Goal: Task Accomplishment & Management: Use online tool/utility

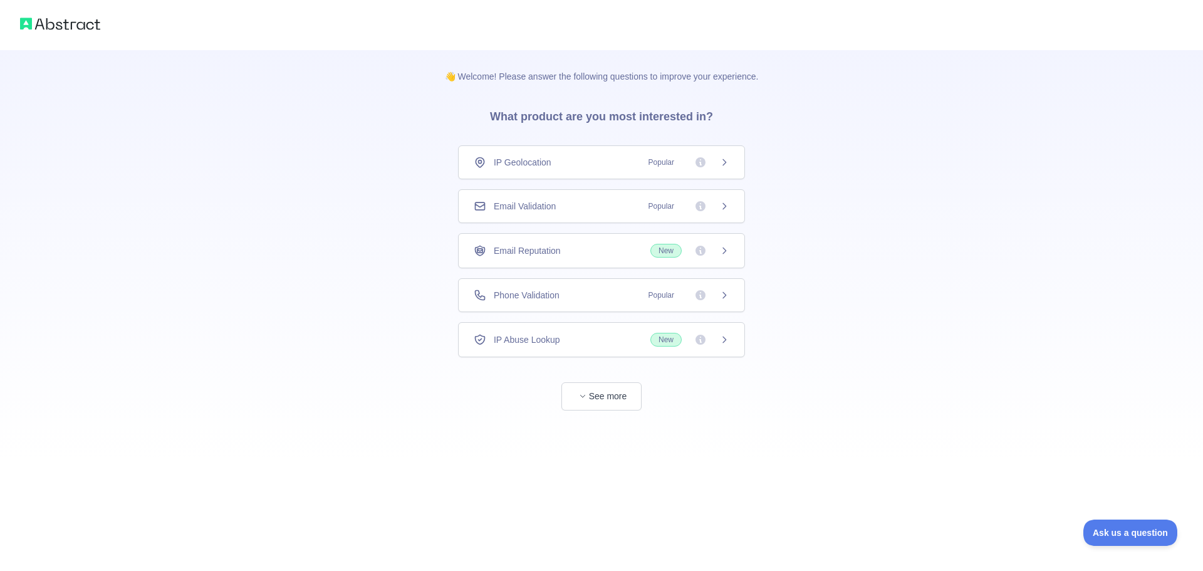
click at [577, 214] on div "Email Validation Popular" at bounding box center [601, 206] width 287 height 34
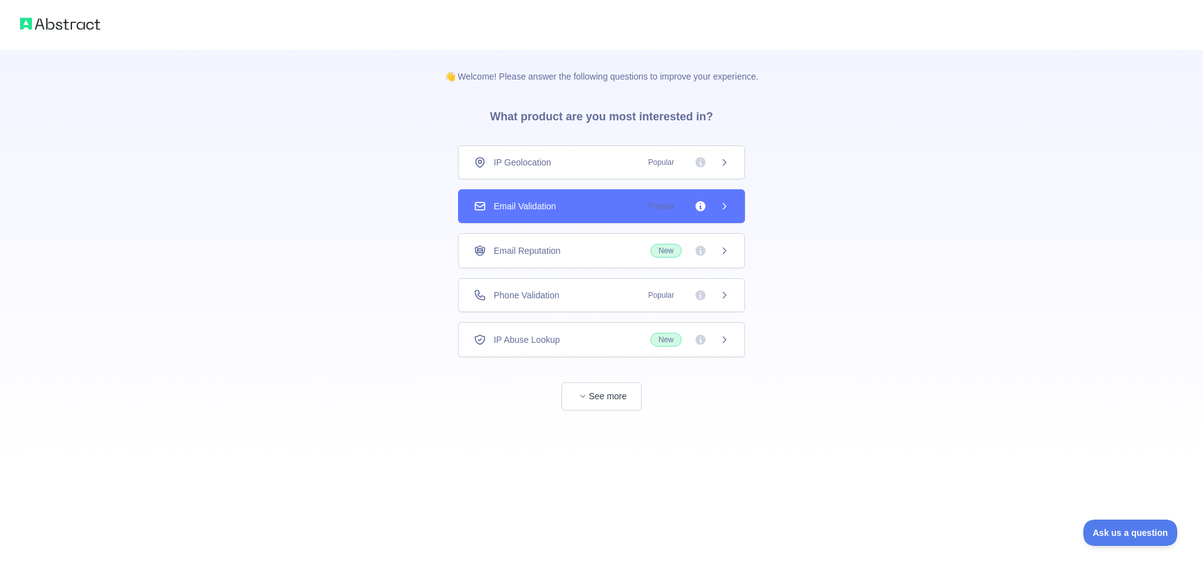
click at [731, 211] on div "Email Validation Popular" at bounding box center [601, 206] width 287 height 34
click at [586, 206] on div "Email Validation Popular" at bounding box center [602, 206] width 256 height 13
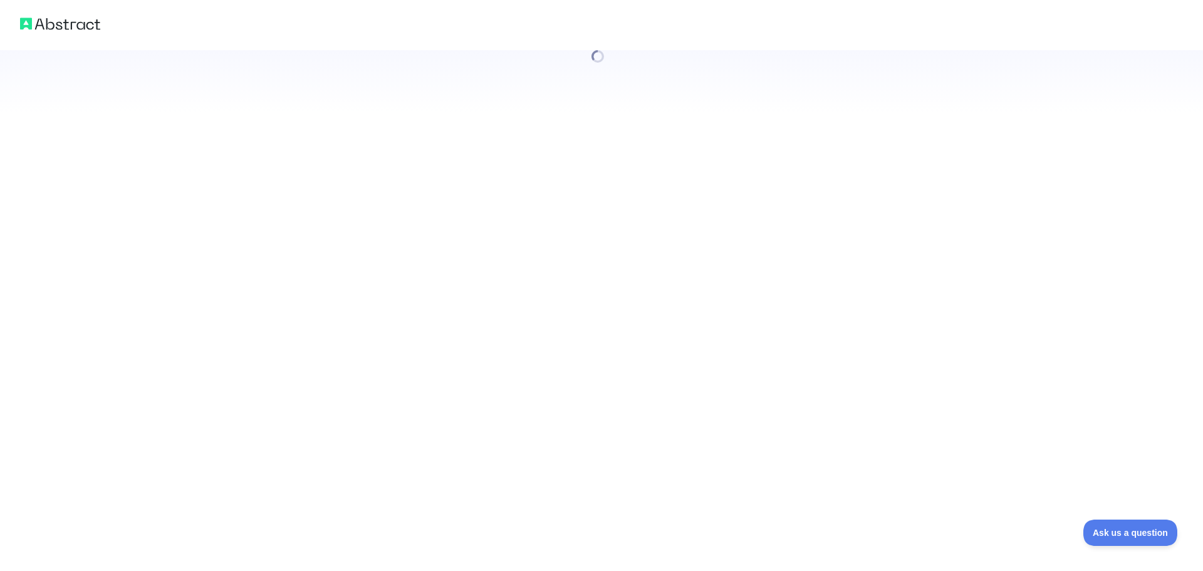
click at [586, 206] on div at bounding box center [601, 285] width 1203 height 571
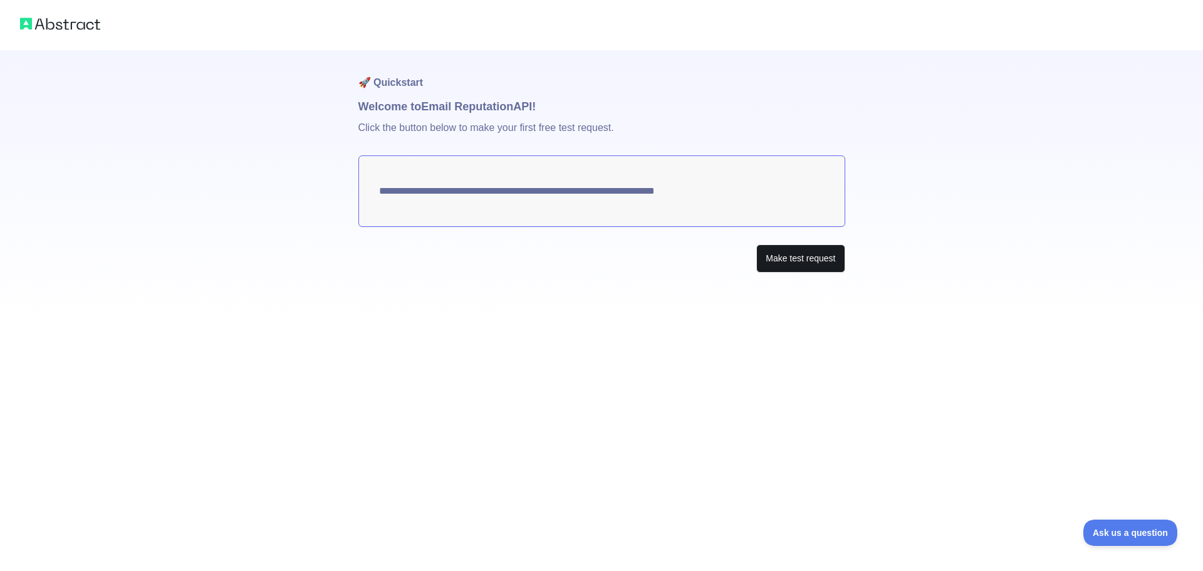
drag, startPoint x: 711, startPoint y: 202, endPoint x: 796, endPoint y: 252, distance: 98.0
click at [714, 203] on textarea "**********" at bounding box center [601, 190] width 487 height 71
click at [796, 252] on button "Make test request" at bounding box center [800, 258] width 88 height 28
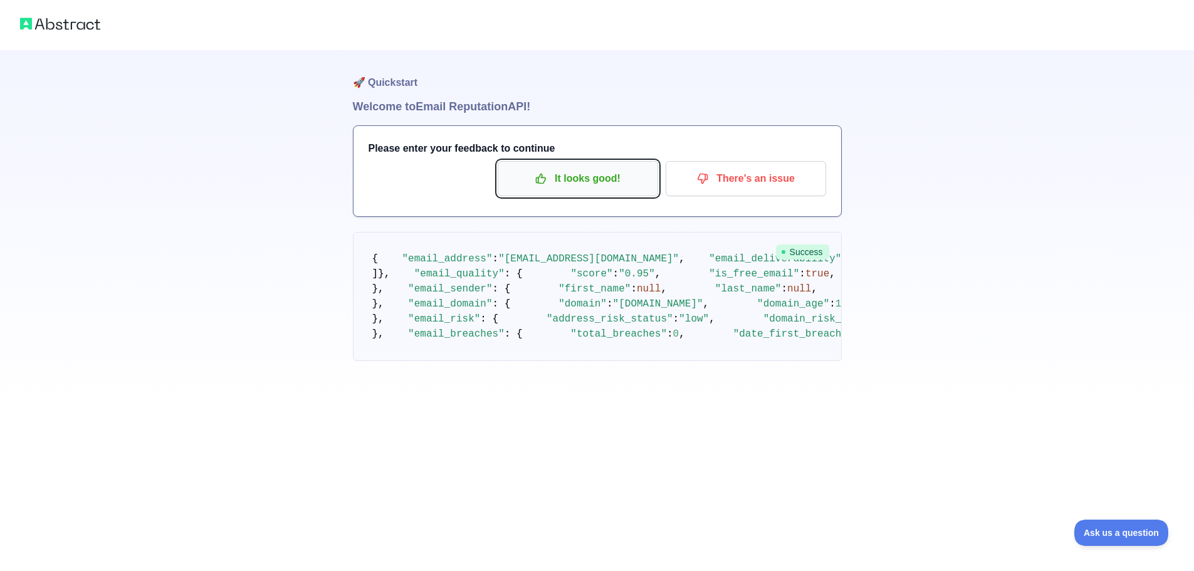
click at [548, 187] on p "It looks good!" at bounding box center [578, 178] width 142 height 21
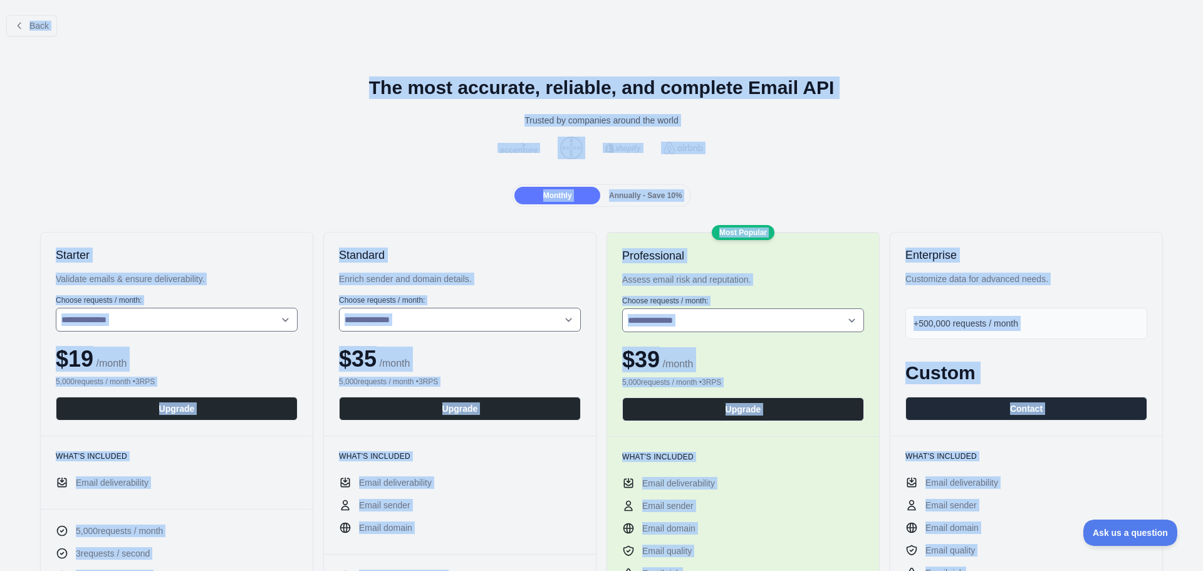
click at [268, 341] on div "**********" at bounding box center [177, 334] width 272 height 203
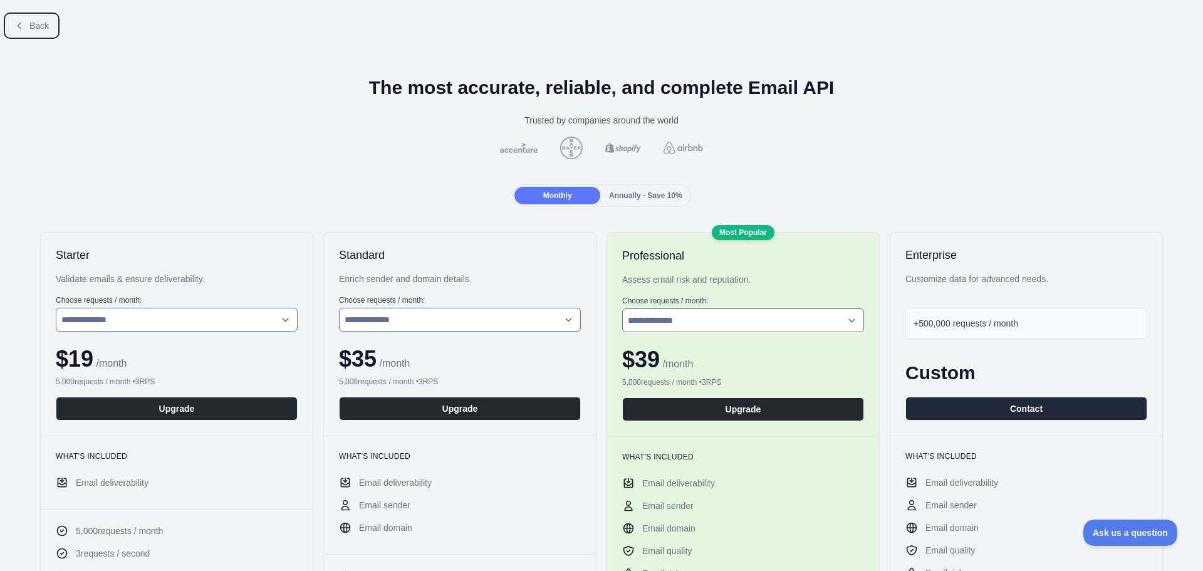
click at [28, 29] on button "Back" at bounding box center [31, 25] width 51 height 21
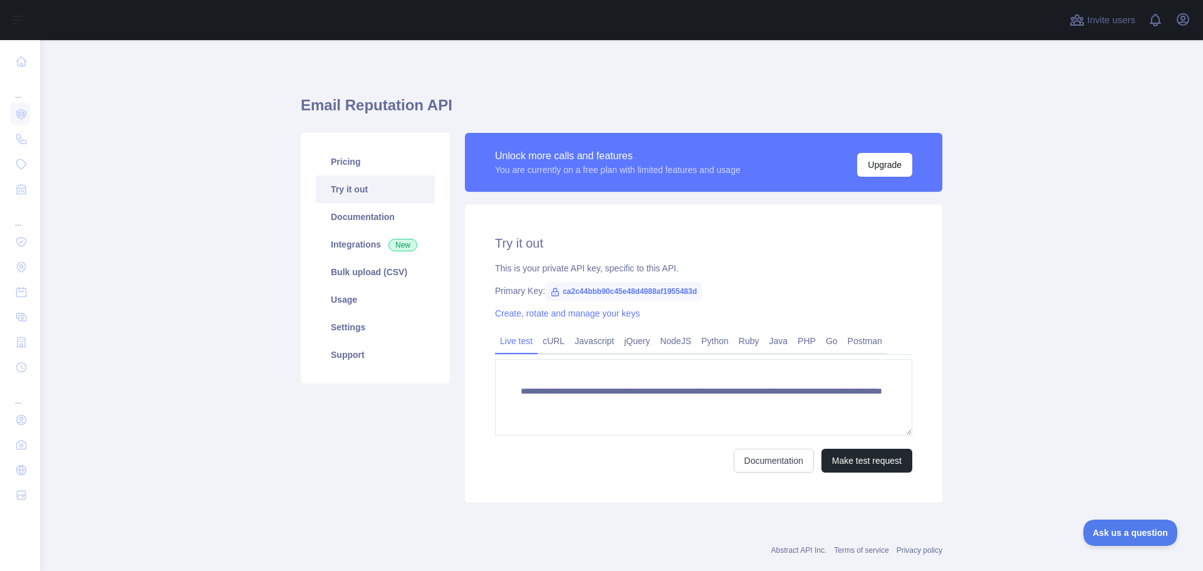
click at [592, 291] on span "ca2c44bbb90c45e48d4988af1955483d" at bounding box center [623, 291] width 157 height 19
copy span "ca2c44bbb90c45e48d4988af1955483d"
